Goal: Check status: Check status

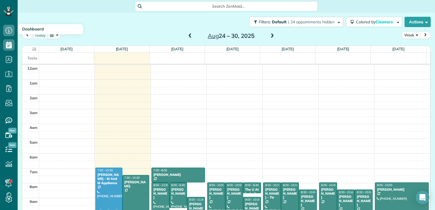
scroll to position [103, 0]
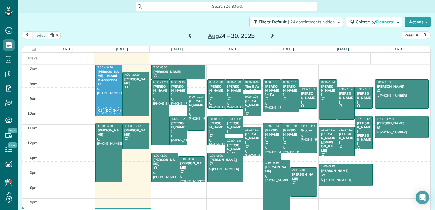
click at [246, 132] on div "[PERSON_NAME]" at bounding box center [252, 138] width 15 height 12
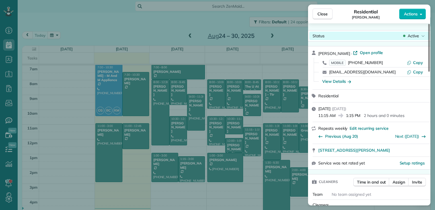
click at [418, 34] on span "Active" at bounding box center [413, 36] width 11 height 6
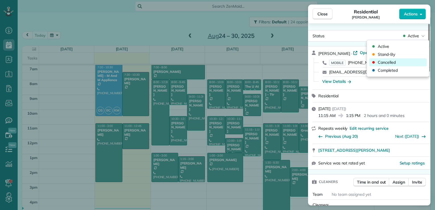
click at [405, 61] on div "Cancelled" at bounding box center [399, 62] width 58 height 8
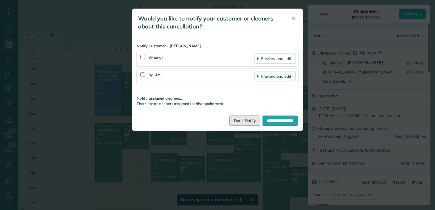
drag, startPoint x: 244, startPoint y: 121, endPoint x: 260, endPoint y: 78, distance: 46.2
click at [244, 121] on link "Don't Notify" at bounding box center [245, 121] width 31 height 10
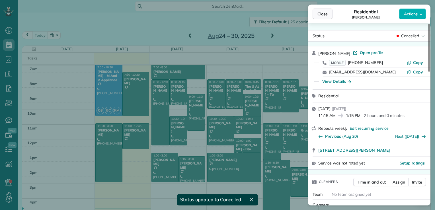
click at [325, 13] on span "Close" at bounding box center [323, 14] width 10 height 6
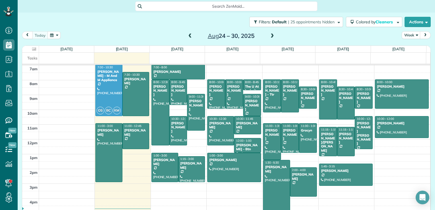
drag, startPoint x: 173, startPoint y: 93, endPoint x: 187, endPoint y: 94, distance: 13.7
click at [173, 93] on div at bounding box center [178, 92] width 17 height 25
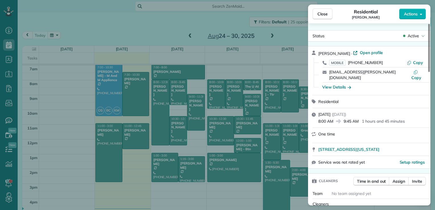
drag, startPoint x: 317, startPoint y: 144, endPoint x: 429, endPoint y: 147, distance: 112.0
click at [429, 147] on div "[STREET_ADDRESS][US_STATE]" at bounding box center [369, 149] width 123 height 13
drag, startPoint x: 429, startPoint y: 146, endPoint x: 421, endPoint y: 145, distance: 8.4
click at [318, 17] on button "Close" at bounding box center [323, 14] width 20 height 11
